Goal: Transaction & Acquisition: Purchase product/service

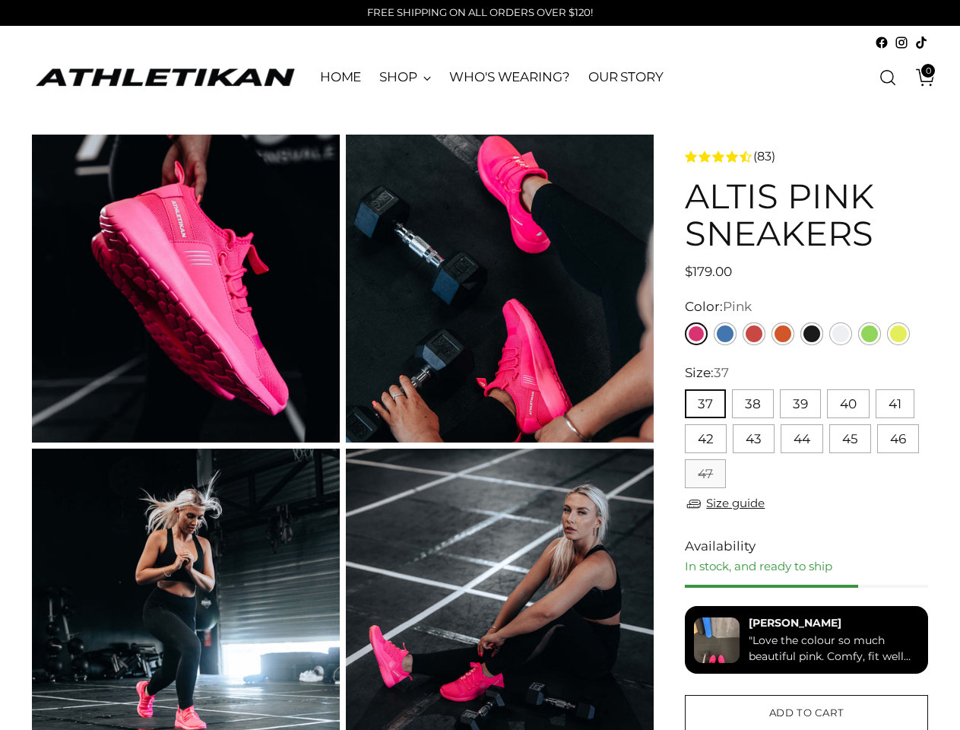
click at [705, 404] on button "37" at bounding box center [705, 403] width 41 height 29
click at [752, 404] on button "38" at bounding box center [753, 403] width 42 height 29
click at [800, 404] on button "39" at bounding box center [800, 403] width 41 height 29
click at [847, 404] on button "40" at bounding box center [848, 403] width 43 height 29
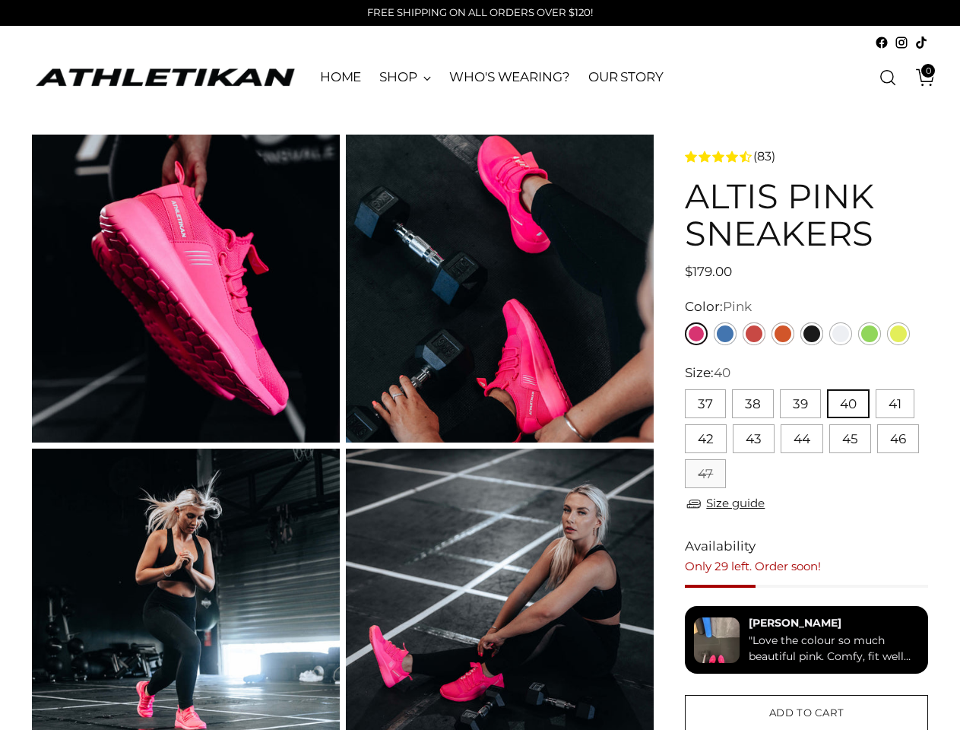
click at [894, 404] on button "41" at bounding box center [895, 403] width 39 height 29
click at [705, 439] on button "42" at bounding box center [706, 438] width 42 height 29
click at [753, 439] on button "43" at bounding box center [754, 438] width 42 height 29
click at [801, 439] on button "44" at bounding box center [802, 438] width 43 height 29
